Goal: Communication & Community: Participate in discussion

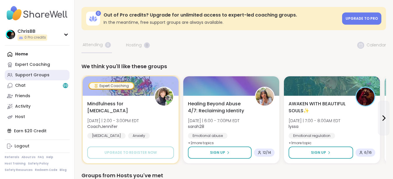
click at [32, 75] on div "Support Groups" at bounding box center [32, 75] width 34 height 6
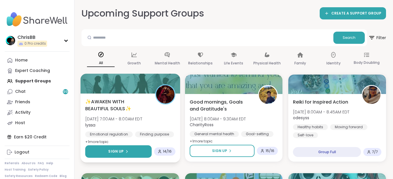
click at [120, 151] on span "Sign Up" at bounding box center [115, 151] width 15 height 5
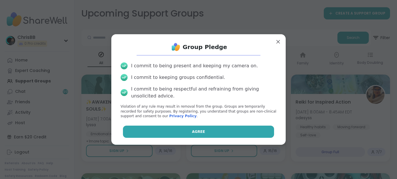
click at [193, 132] on span "Agree" at bounding box center [198, 131] width 13 height 5
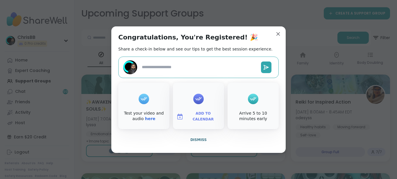
type textarea "*"
click at [198, 139] on span "Dismiss" at bounding box center [198, 140] width 16 height 4
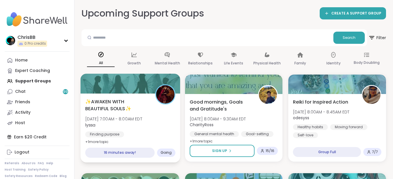
click at [104, 109] on span "✨AWAKEN WITH BEAUTIFUL SOULS✨" at bounding box center [116, 105] width 63 height 14
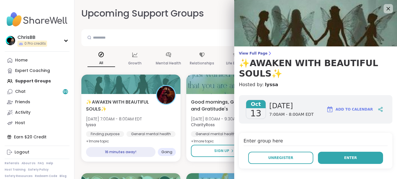
click at [344, 156] on span "Enter" at bounding box center [350, 158] width 13 height 5
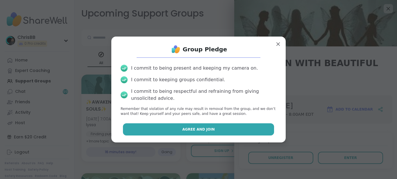
click at [201, 128] on span "Agree and Join" at bounding box center [198, 129] width 33 height 5
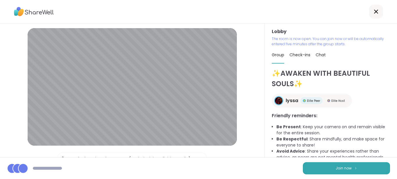
click at [338, 170] on span "Join now" at bounding box center [344, 168] width 16 height 5
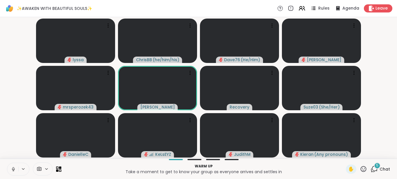
click at [381, 112] on video-player-container "lyssa ChrisBB ( he/him/his ) Dave76 ( He/Him ) dodi mrsperozek43 Emma_y Recover…" at bounding box center [198, 87] width 390 height 137
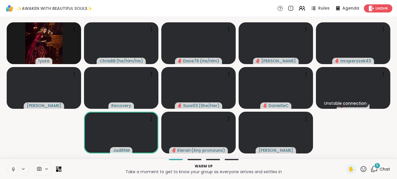
click at [376, 167] on span "5" at bounding box center [377, 165] width 2 height 5
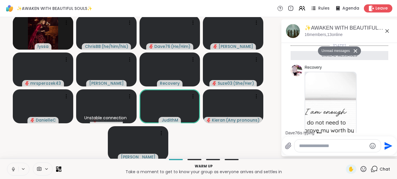
scroll to position [783, 0]
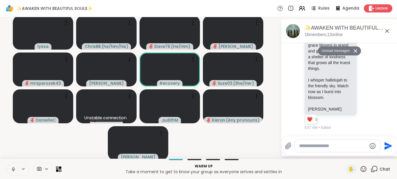
click at [255, 145] on video-player-container "lyssa ChrisBB ( he/him/his ) Dave76 ( He/Him ) dodi mrsperozek43 Emma_y Recover…" at bounding box center [140, 87] width 274 height 137
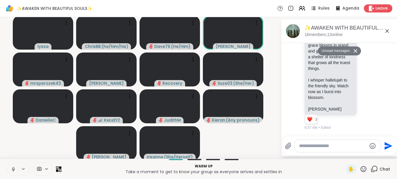
click at [59, 172] on icon at bounding box center [60, 171] width 3 height 3
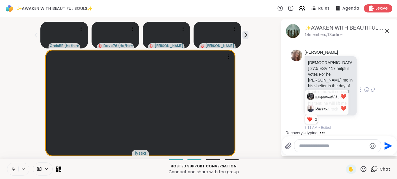
scroll to position [984, 0]
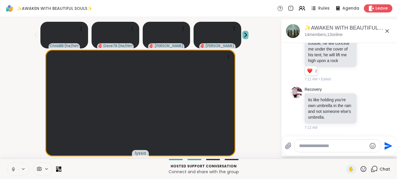
click at [247, 35] on icon at bounding box center [245, 35] width 6 height 6
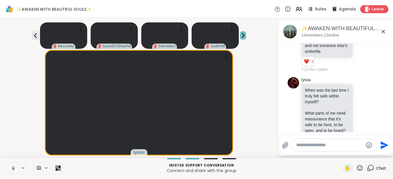
scroll to position [1069, 0]
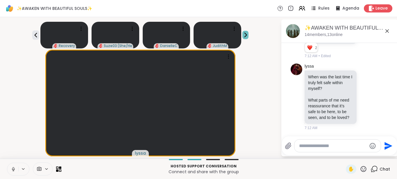
click at [244, 34] on icon at bounding box center [245, 35] width 6 height 6
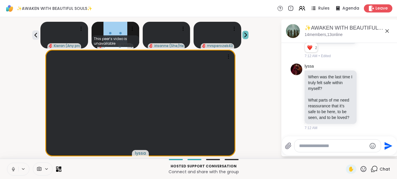
click at [247, 36] on icon at bounding box center [245, 35] width 6 height 6
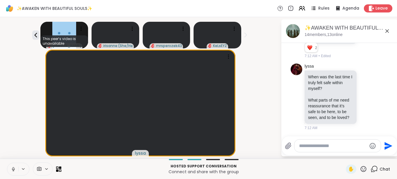
click at [12, 172] on icon at bounding box center [13, 169] width 5 height 5
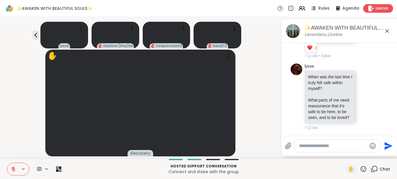
click at [378, 6] on span "Leave" at bounding box center [382, 9] width 13 height 6
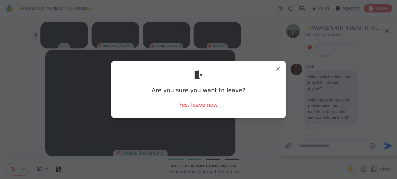
click at [208, 107] on div "Yes, leave now" at bounding box center [198, 104] width 38 height 7
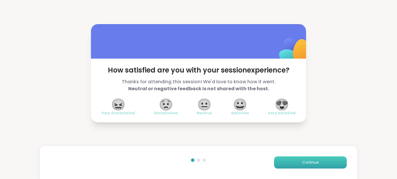
click at [302, 162] on span "Continue" at bounding box center [310, 162] width 16 height 5
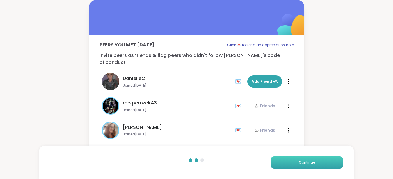
click at [301, 162] on span "Continue" at bounding box center [307, 162] width 16 height 5
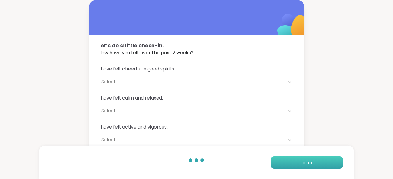
click at [300, 162] on button "Finish" at bounding box center [306, 163] width 73 height 12
